Goal: Task Accomplishment & Management: Use online tool/utility

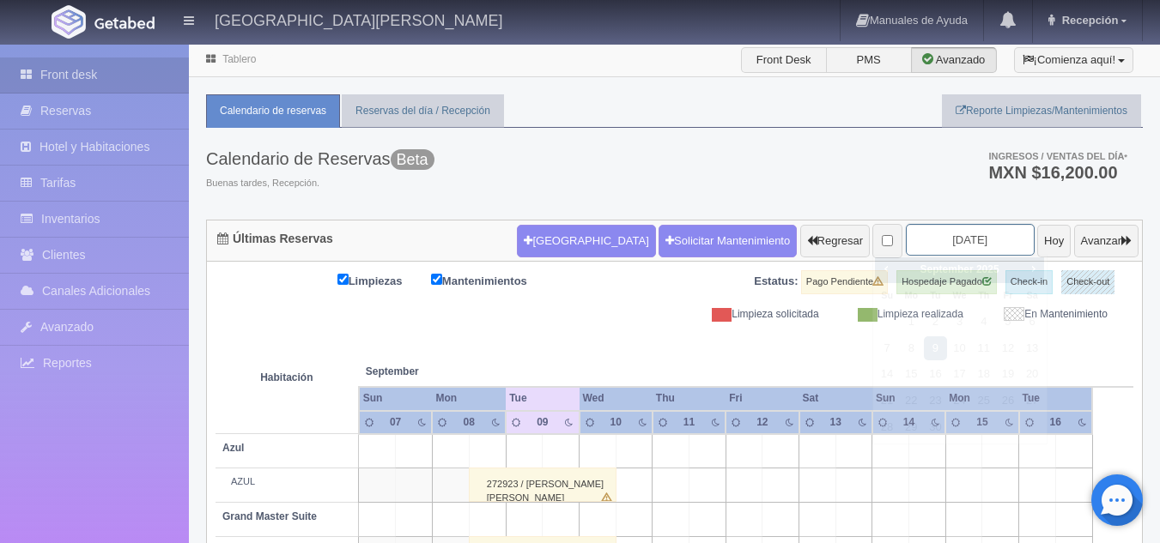
click at [926, 251] on input "[DATE]" at bounding box center [970, 240] width 129 height 32
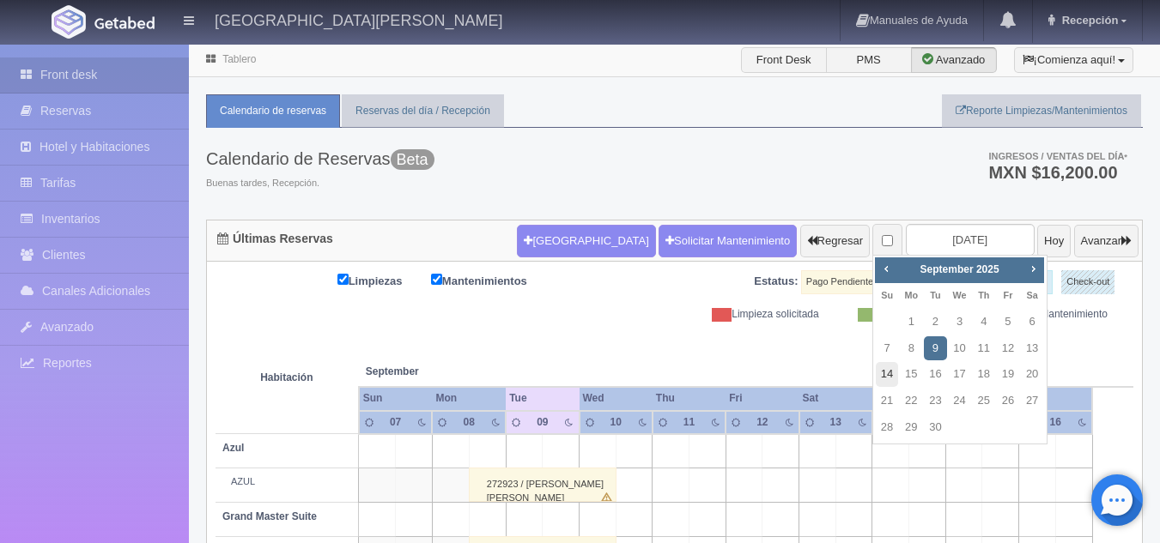
click at [886, 376] on link "14" at bounding box center [886, 374] width 22 height 25
type input "[DATE]"
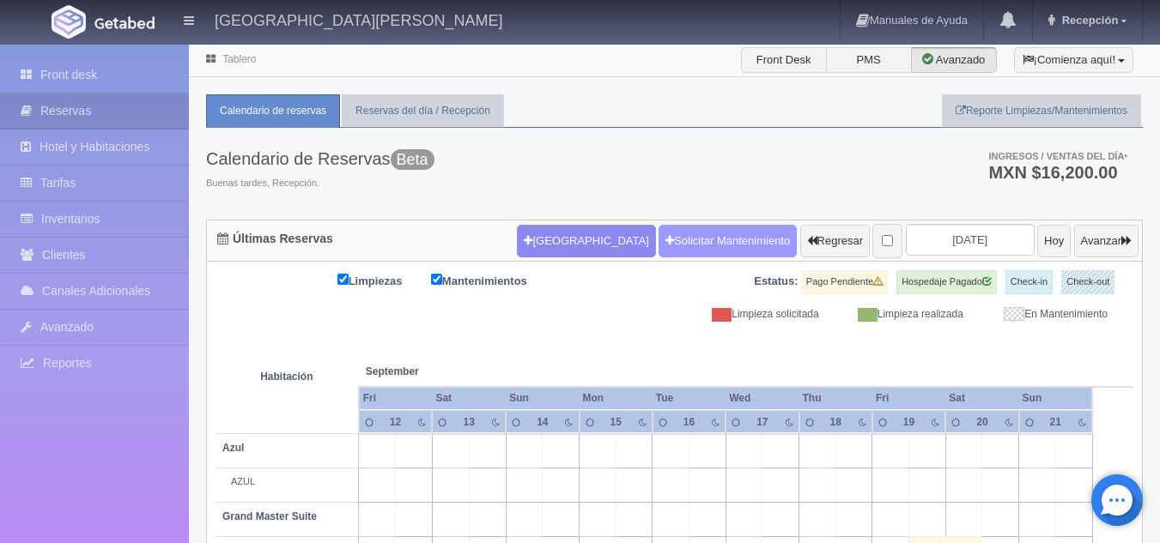
click at [673, 251] on link "Solicitar Mantenimiento" at bounding box center [727, 241] width 138 height 33
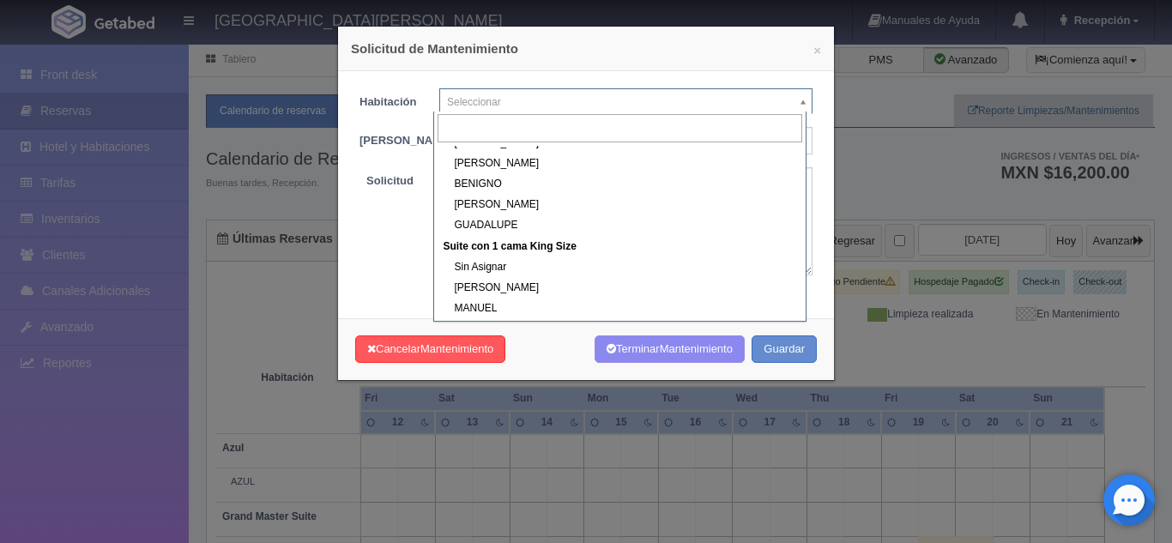
scroll to position [283, 0]
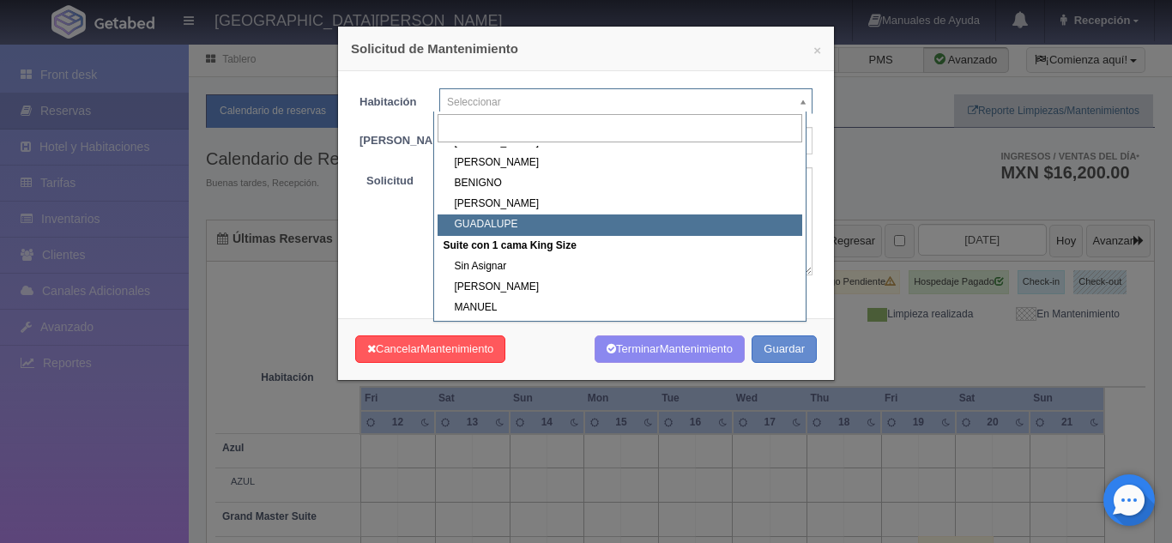
select select "1894_GUADALUPE"
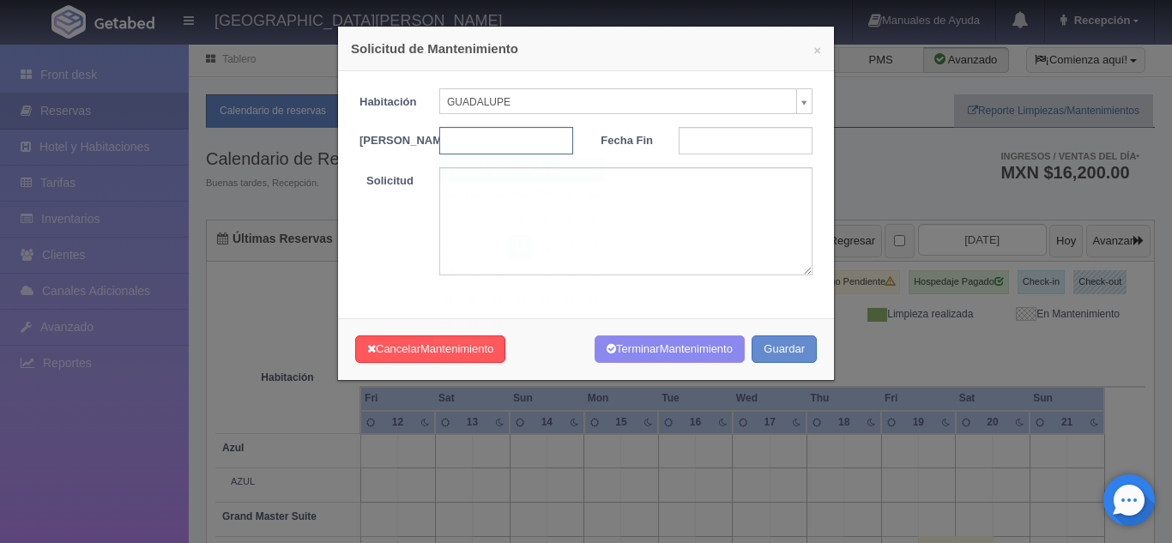
click at [501, 133] on input "text" at bounding box center [506, 140] width 134 height 27
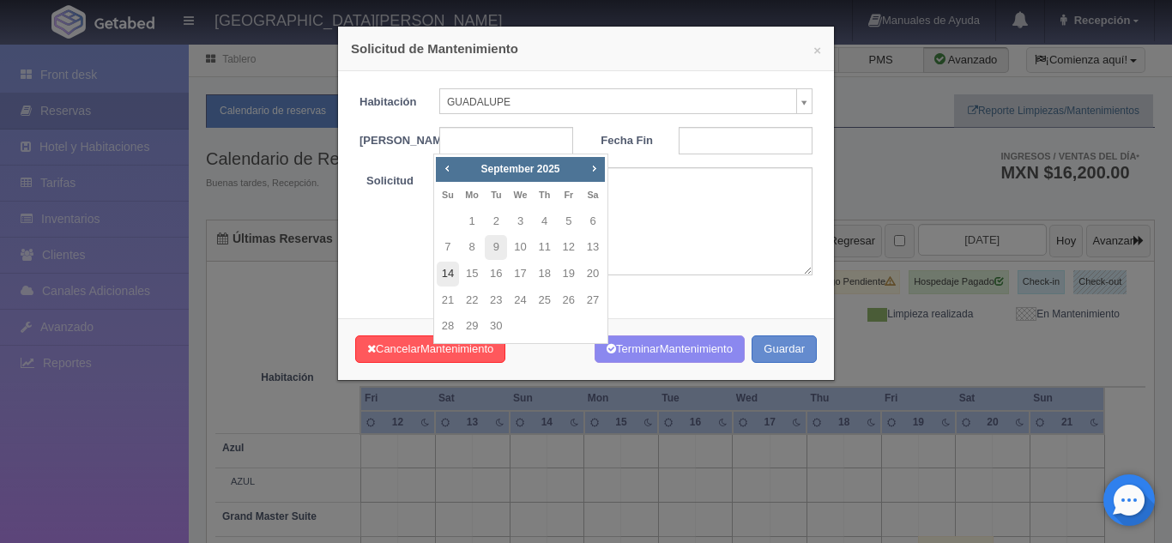
click at [450, 272] on link "14" at bounding box center [448, 274] width 22 height 25
type input "[DATE]"
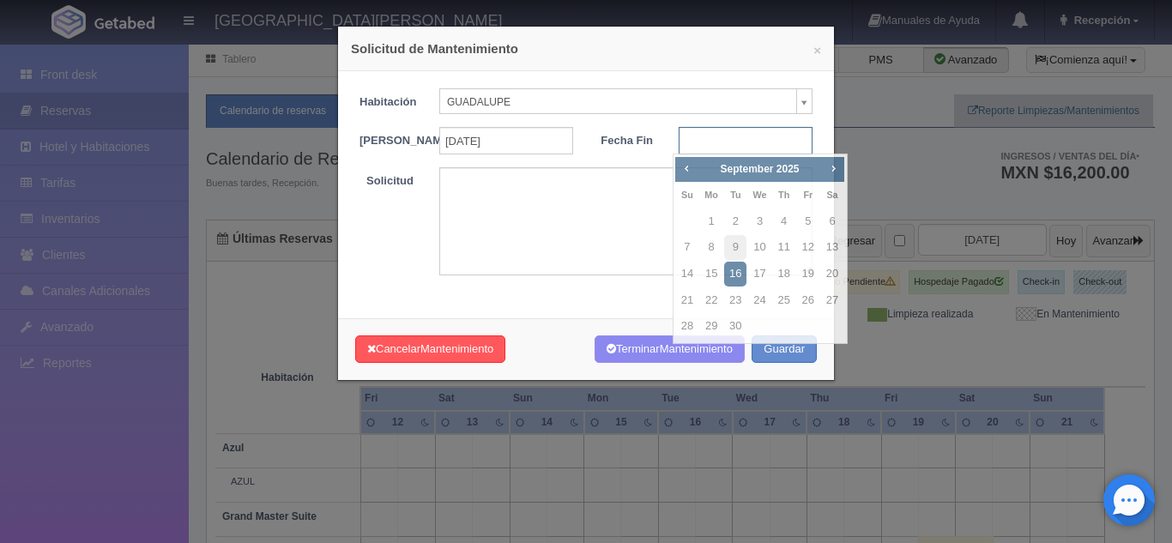
click at [753, 142] on input "text" at bounding box center [746, 140] width 134 height 27
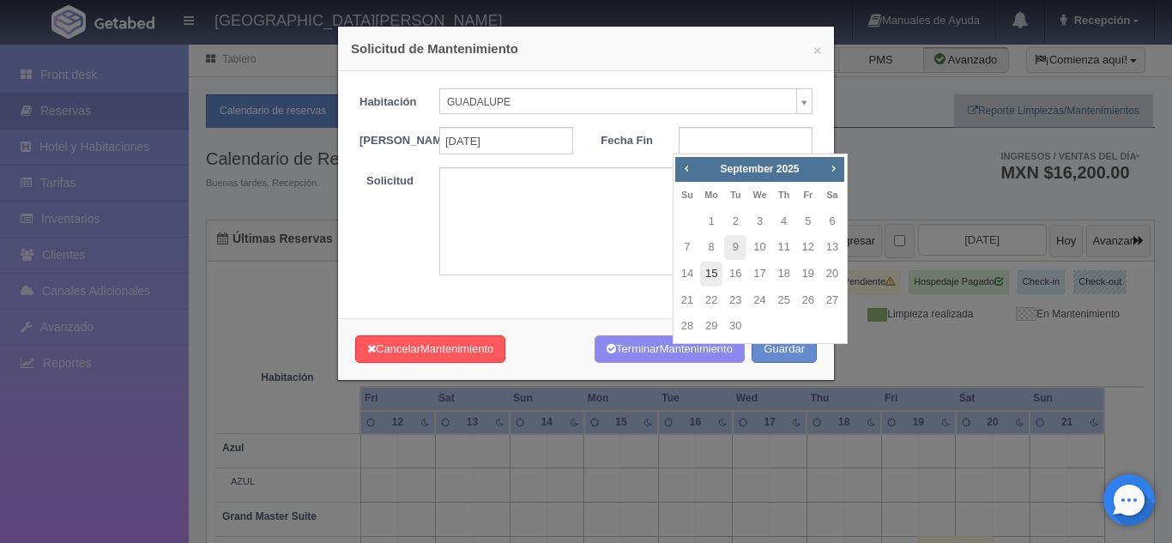
click at [718, 271] on link "15" at bounding box center [711, 274] width 22 height 25
type input "2025-09-15"
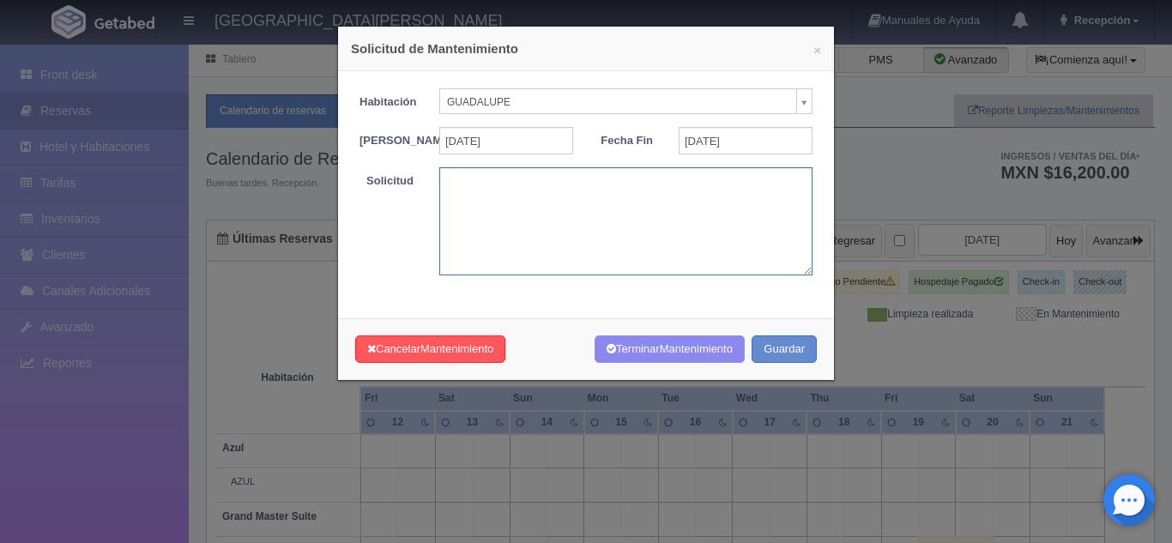
click at [558, 211] on textarea at bounding box center [625, 220] width 373 height 107
type textarea "TRAMITE EN PROCESO"
click at [791, 354] on button "Guardar" at bounding box center [784, 350] width 65 height 28
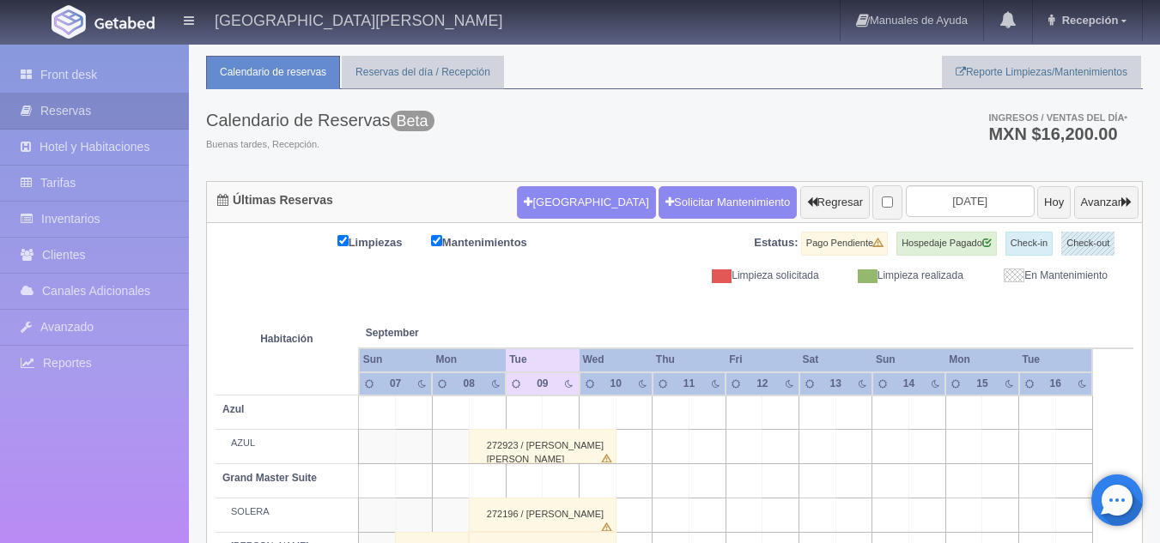
scroll to position [38, 0]
